Goal: Find specific page/section: Find specific page/section

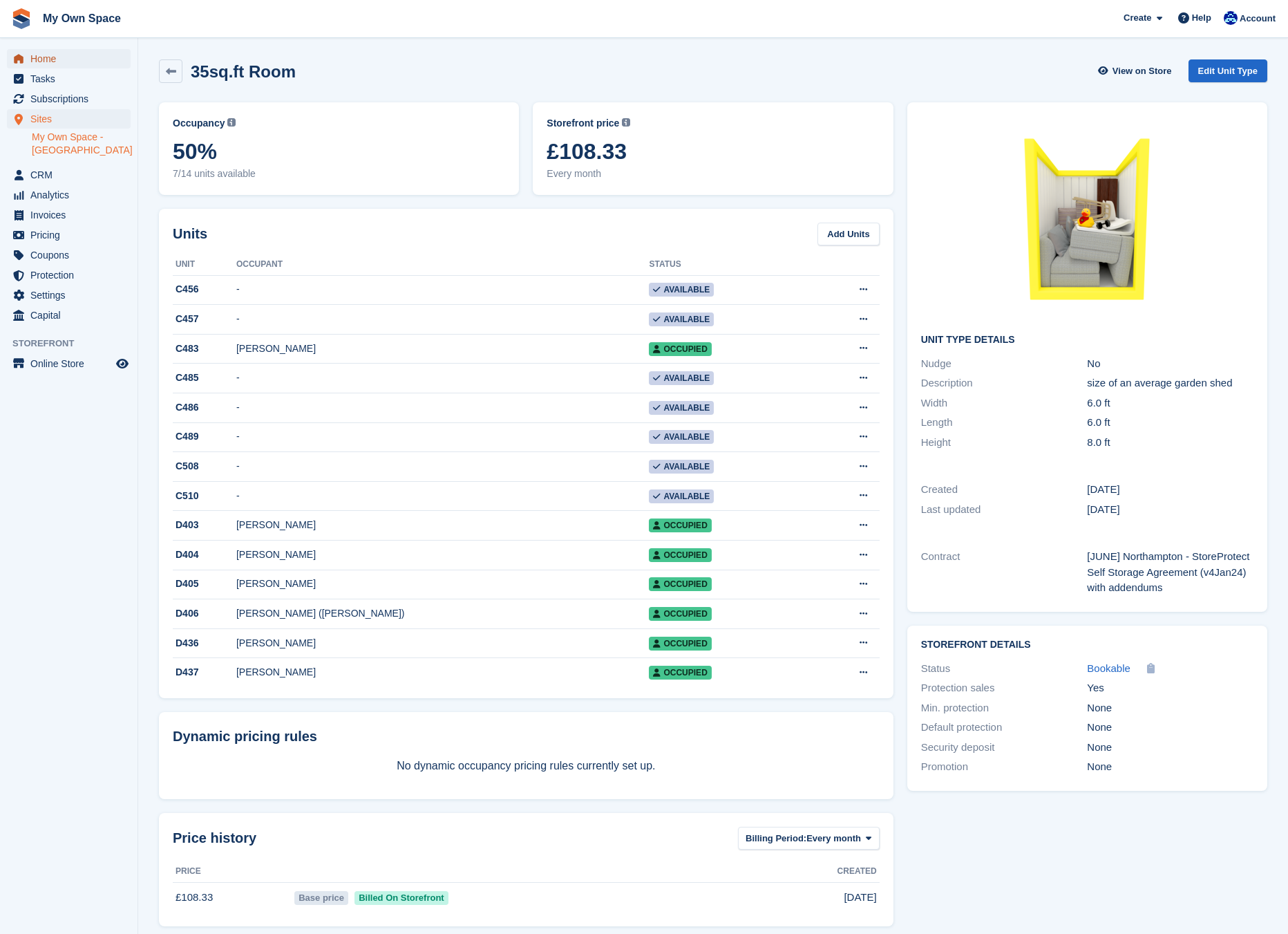
click at [45, 61] on span "Home" at bounding box center [72, 59] width 83 height 20
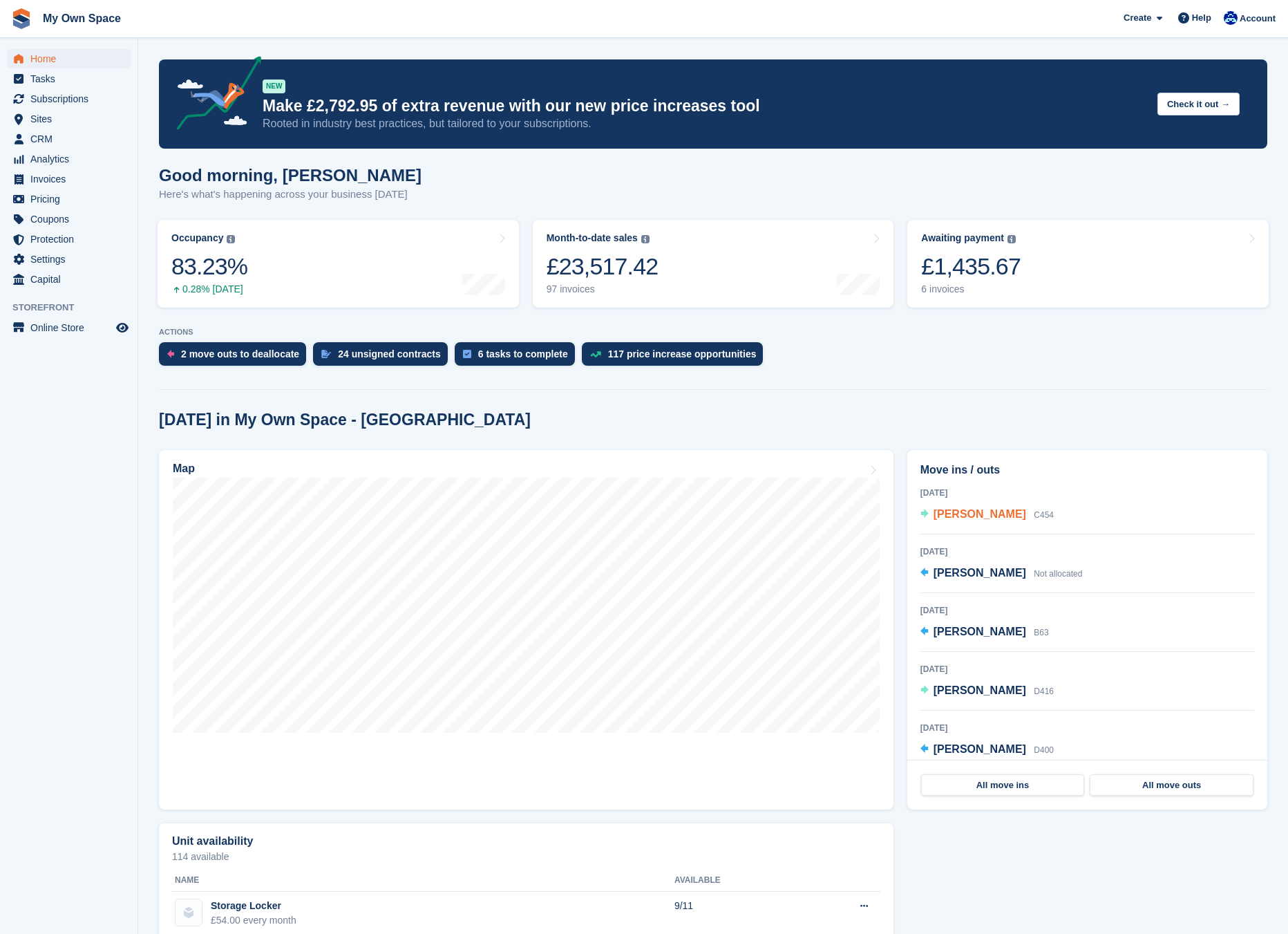
click at [984, 517] on span "[PERSON_NAME]" at bounding box center [980, 514] width 92 height 12
